Goal: Task Accomplishment & Management: Use online tool/utility

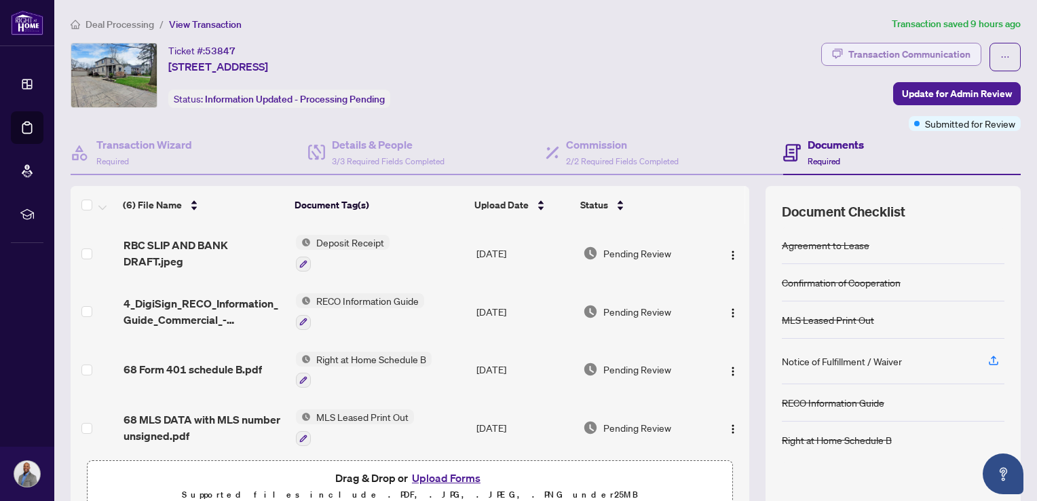
click at [882, 59] on div "Transaction Communication" at bounding box center [909, 54] width 122 height 22
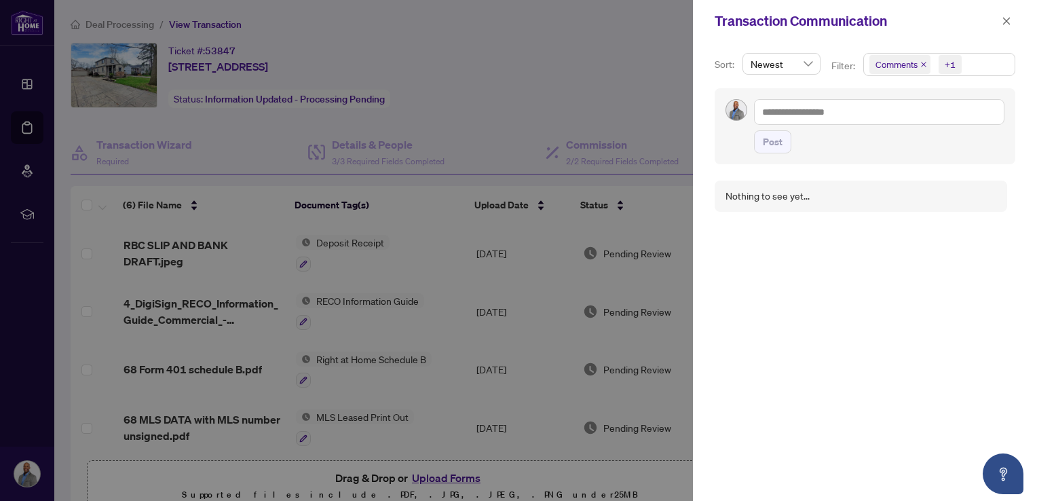
click at [660, 75] on div at bounding box center [518, 250] width 1037 height 501
click at [1010, 21] on icon "close" at bounding box center [1007, 21] width 10 height 10
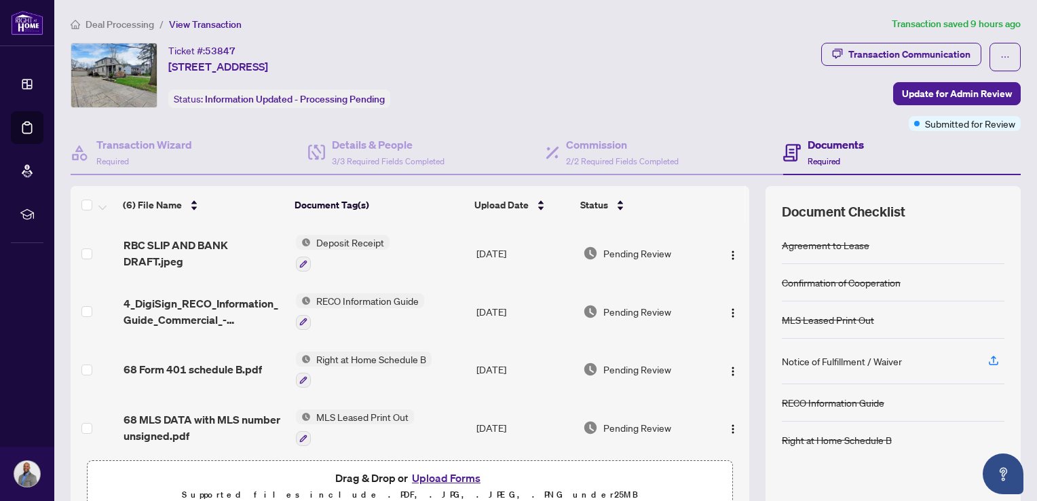
scroll to position [117, 0]
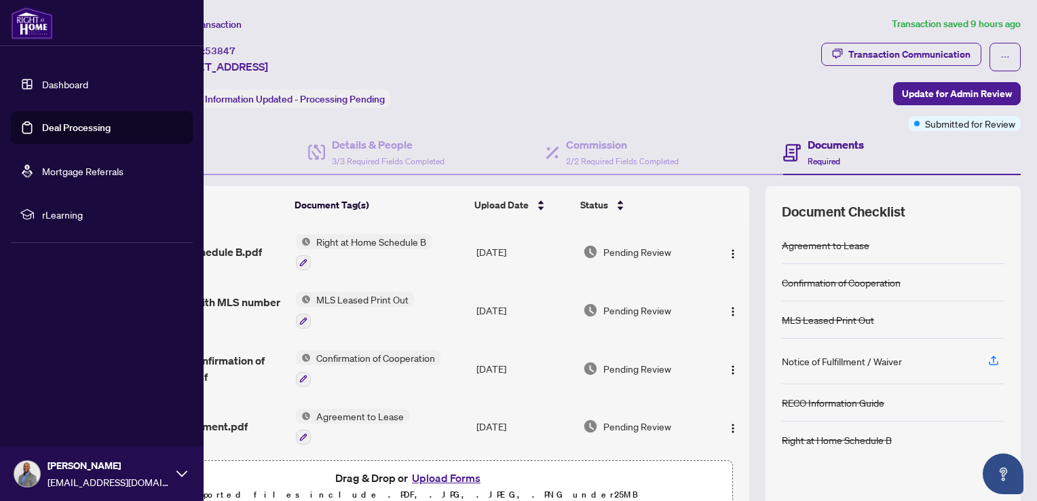
click at [42, 89] on link "Dashboard" at bounding box center [65, 84] width 46 height 12
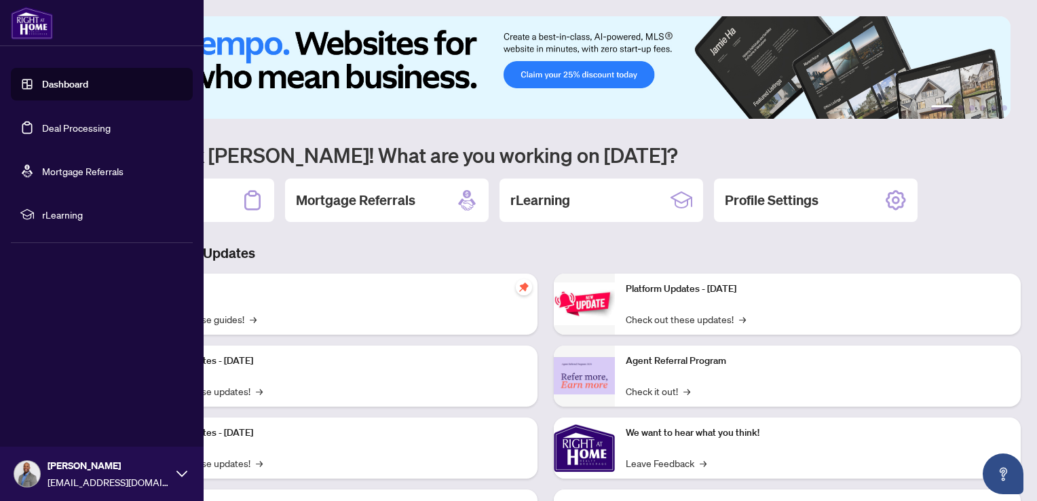
click at [43, 121] on link "Deal Processing" at bounding box center [76, 127] width 69 height 12
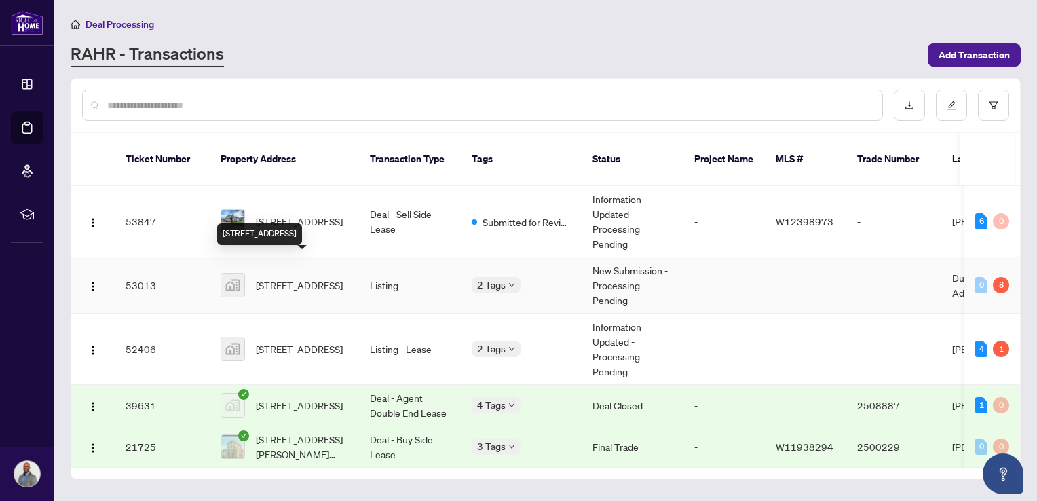
click at [330, 278] on span "[STREET_ADDRESS]" at bounding box center [299, 285] width 87 height 15
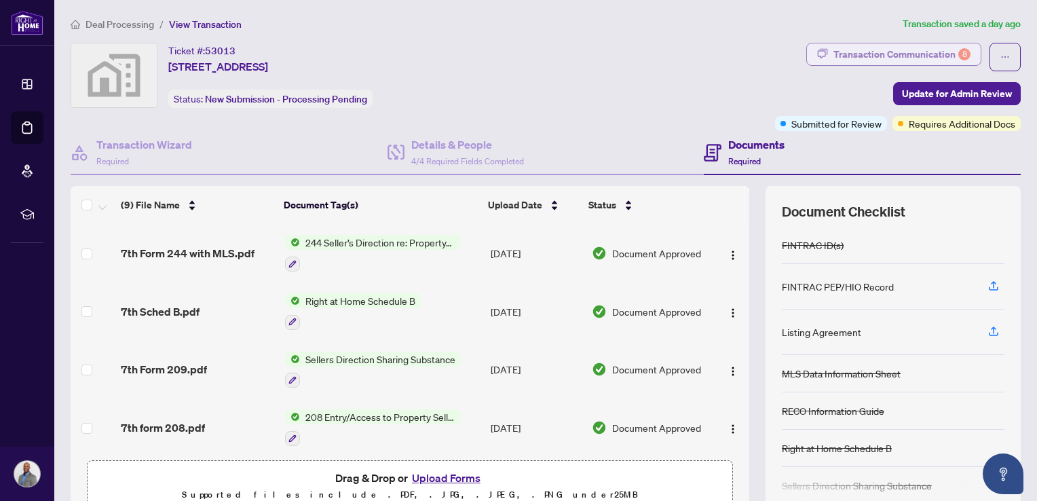
click at [882, 53] on div "Transaction Communication 8" at bounding box center [901, 54] width 137 height 22
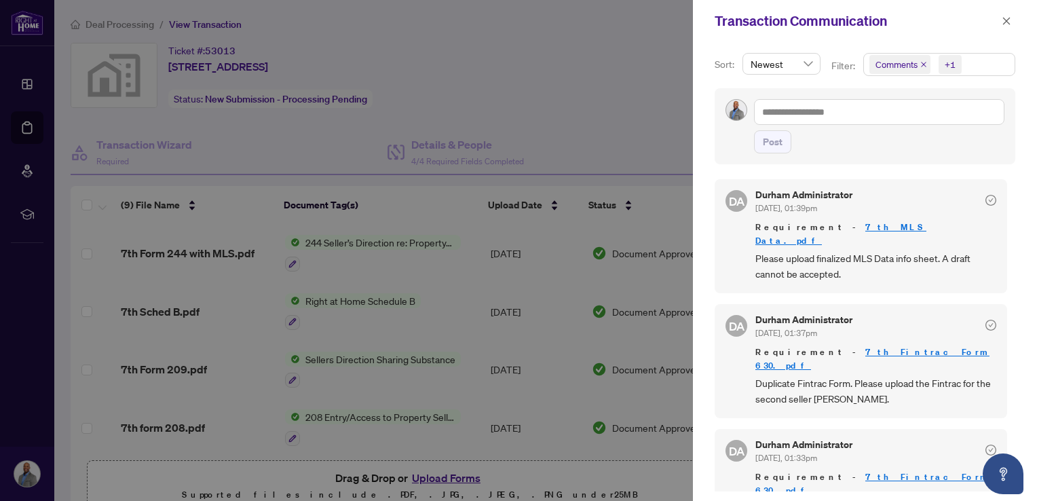
click at [840, 227] on link "7th MLS Data.pdf" at bounding box center [840, 233] width 171 height 25
